Goal: Check status: Check status

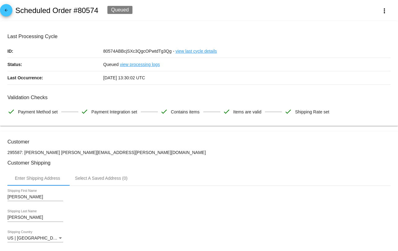
click at [6, 11] on mat-icon "arrow_back" at bounding box center [5, 11] width 7 height 7
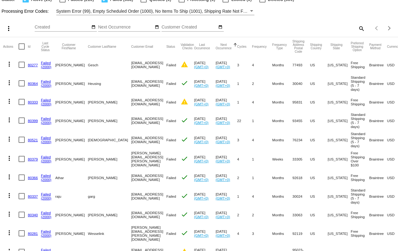
scroll to position [11, 0]
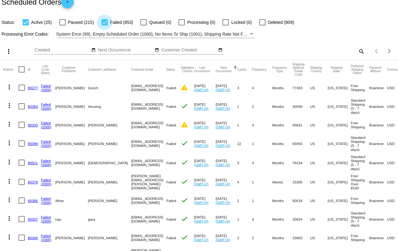
click at [104, 23] on div at bounding box center [104, 22] width 6 height 6
click at [104, 25] on input "Failed (853)" at bounding box center [104, 25] width 0 height 0
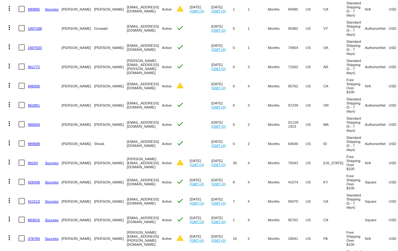
scroll to position [0, 0]
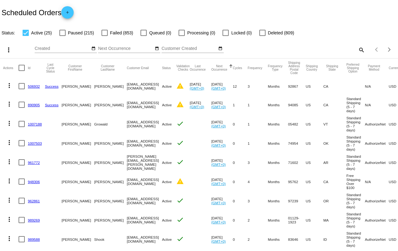
click at [103, 33] on div at bounding box center [104, 33] width 6 height 6
click at [104, 36] on input "Failed (853)" at bounding box center [104, 36] width 0 height 0
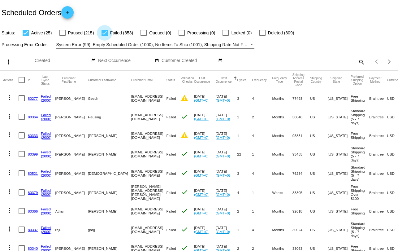
click at [102, 33] on div at bounding box center [104, 33] width 6 height 6
click at [104, 36] on input "Failed (853)" at bounding box center [104, 36] width 0 height 0
checkbox input "false"
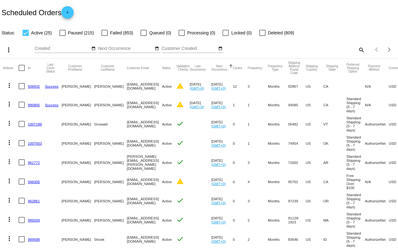
click at [179, 33] on div at bounding box center [181, 33] width 6 height 6
click at [181, 36] on input "Processing (0)" at bounding box center [181, 36] width 0 height 0
click at [178, 32] on div at bounding box center [181, 33] width 6 height 6
click at [181, 36] on input "Processing (0)" at bounding box center [181, 36] width 0 height 0
checkbox input "false"
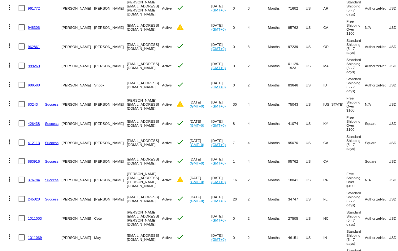
scroll to position [247, 0]
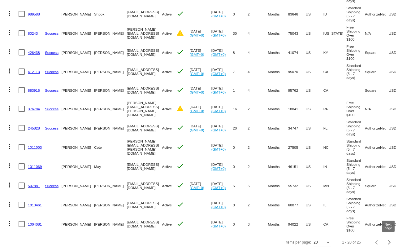
click at [390, 241] on span "Next page" at bounding box center [389, 241] width 12 height 3
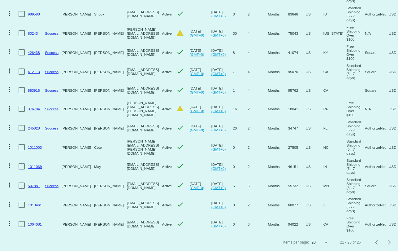
scroll to position [0, 0]
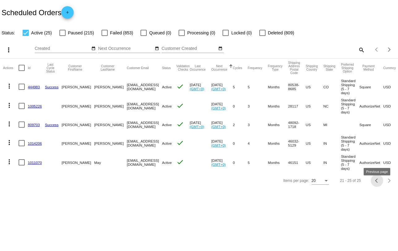
click at [376, 183] on div "Previous page" at bounding box center [377, 180] width 4 height 4
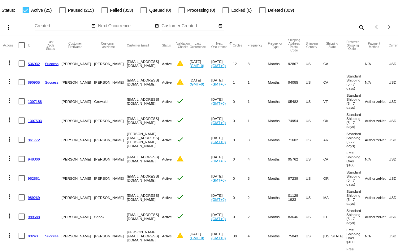
scroll to position [9, 0]
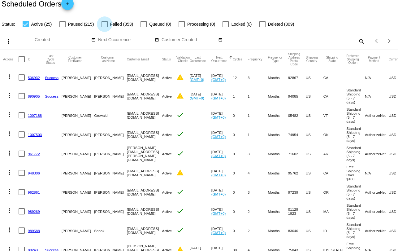
click at [104, 25] on div at bounding box center [104, 24] width 6 height 6
click at [104, 27] on input "Failed (853)" at bounding box center [104, 27] width 0 height 0
checkbox input "true"
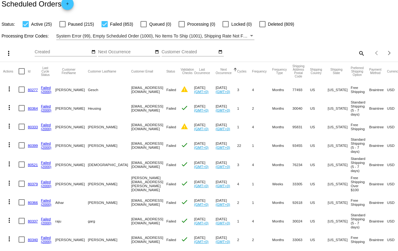
click at [25, 24] on div at bounding box center [26, 24] width 6 height 6
click at [25, 27] on input "Active (25)" at bounding box center [25, 27] width 0 height 0
checkbox input "false"
click at [194, 72] on button "Last Occurrence" at bounding box center [202, 71] width 16 height 7
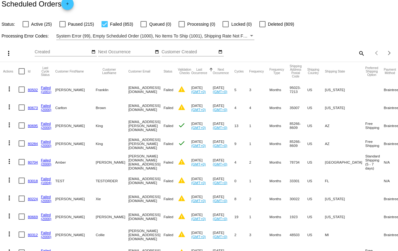
click at [199, 73] on button "Last Occurrence" at bounding box center [199, 71] width 16 height 7
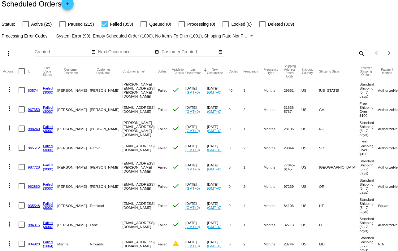
click at [34, 91] on link "80574" at bounding box center [33, 90] width 10 height 4
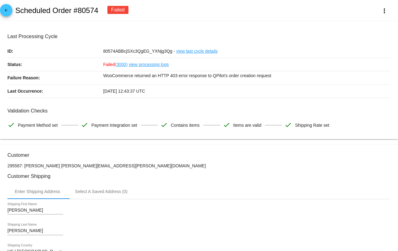
click at [155, 64] on link "view processing logs" at bounding box center [149, 64] width 40 height 13
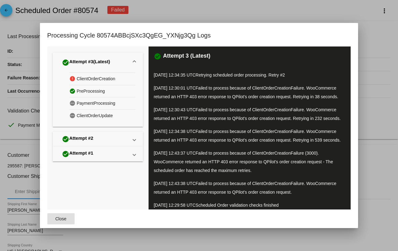
click at [320, 11] on div at bounding box center [199, 125] width 398 height 251
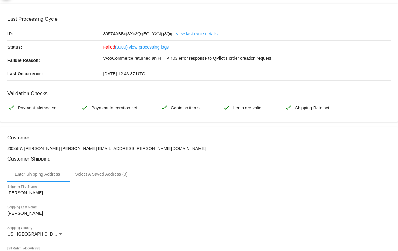
scroll to position [12, 0]
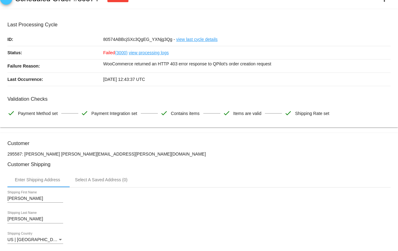
drag, startPoint x: 106, startPoint y: 64, endPoint x: 280, endPoint y: 62, distance: 174.2
click at [280, 62] on div "Failure Reason: WooCommerce returned an HTTP 403 error response to QPilot's ord…" at bounding box center [198, 65] width 383 height 13
copy div "WooCommerce returned an HTTP 403 error response to QPilot's order creation requ…"
